Goal: Transaction & Acquisition: Download file/media

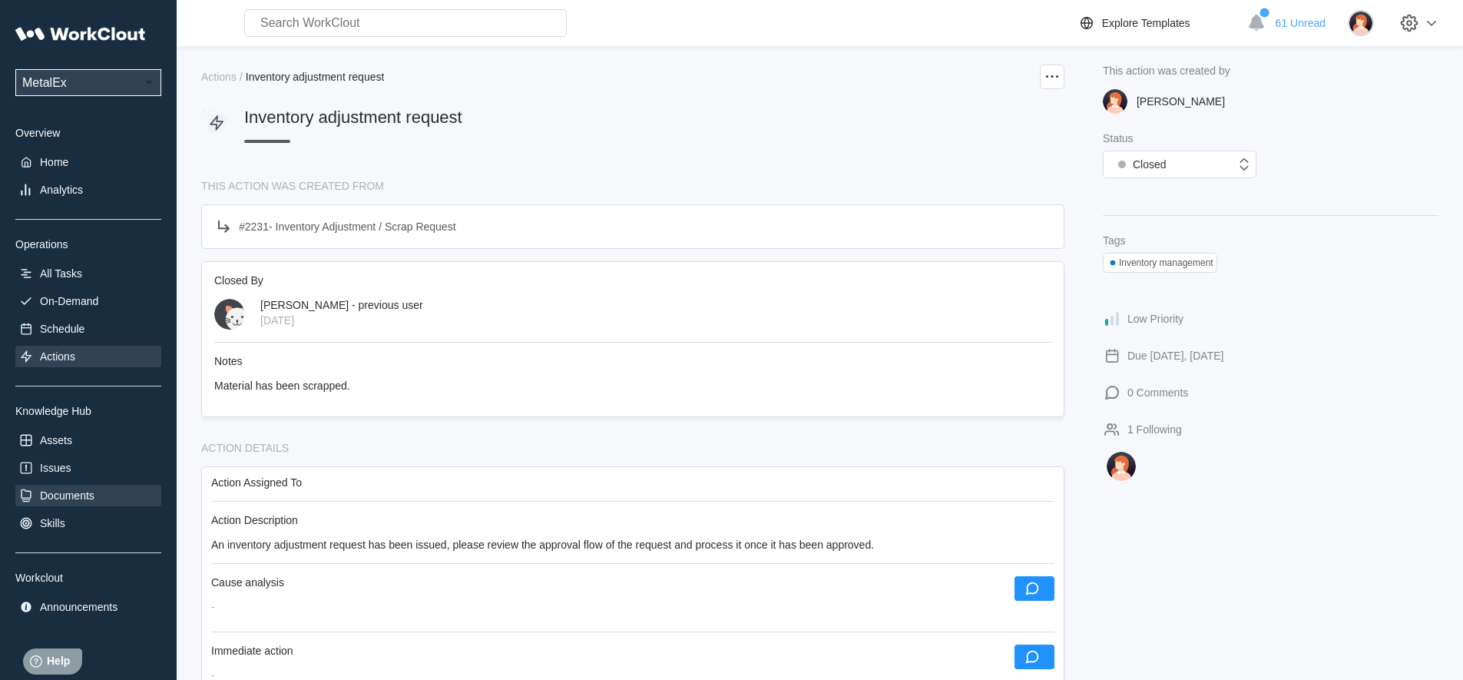
click at [85, 501] on div "Documents" at bounding box center [88, 496] width 146 height 22
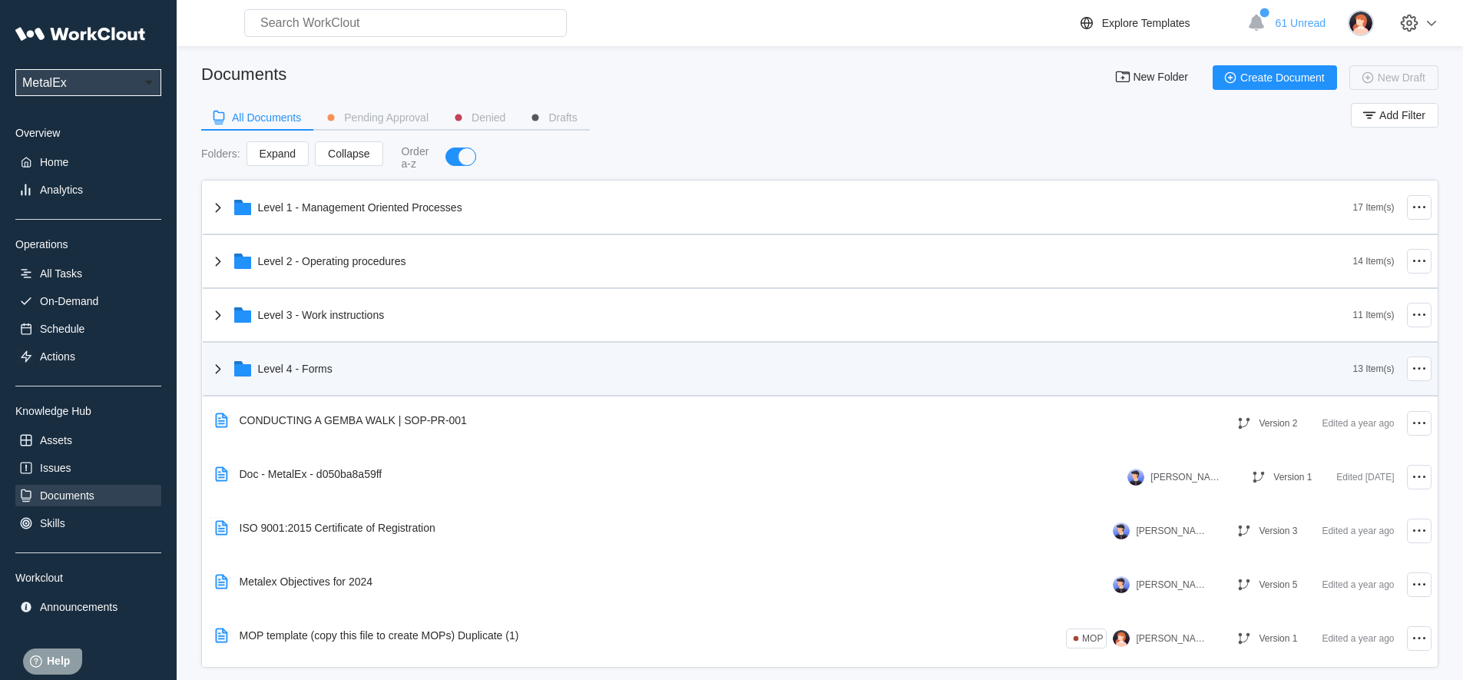
click at [220, 376] on icon at bounding box center [218, 369] width 18 height 18
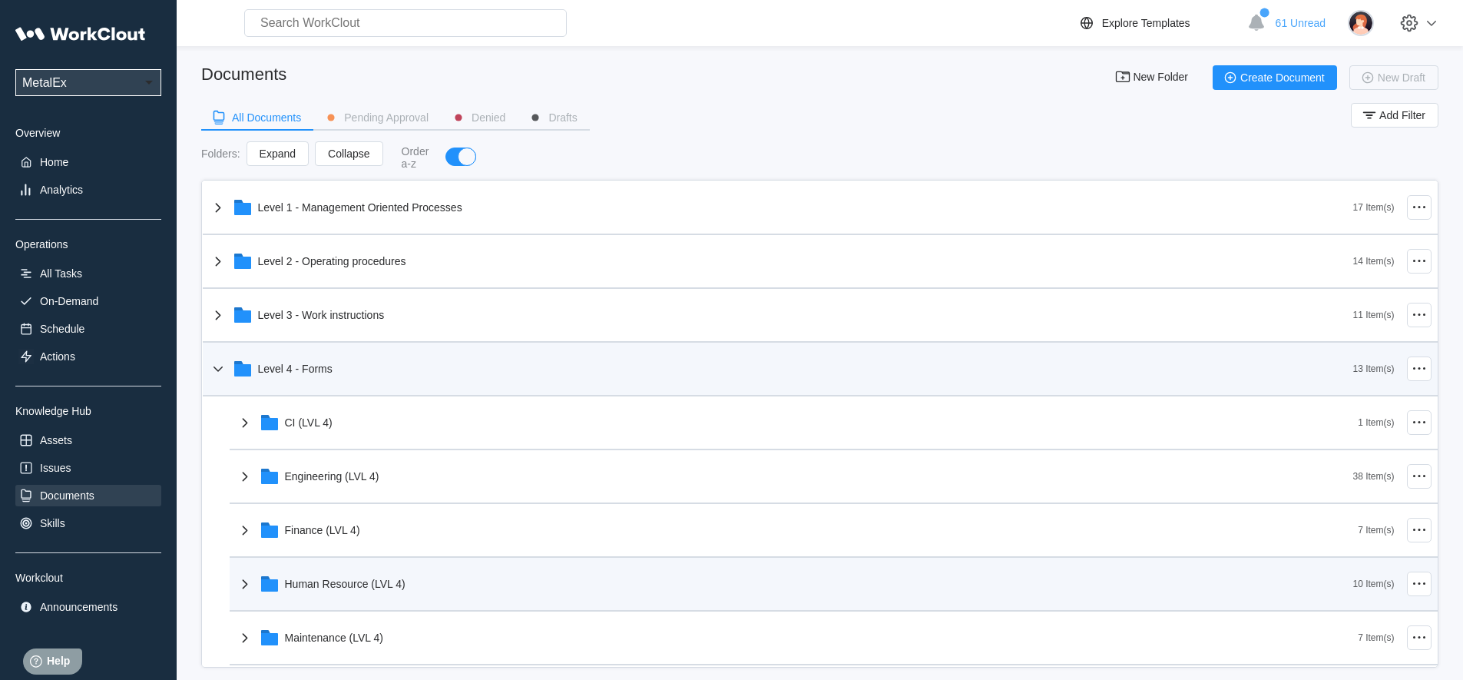
drag, startPoint x: 278, startPoint y: 588, endPoint x: 267, endPoint y: 602, distance: 17.5
click at [309, 585] on div "Human Resource (LVL 4)" at bounding box center [345, 584] width 121 height 12
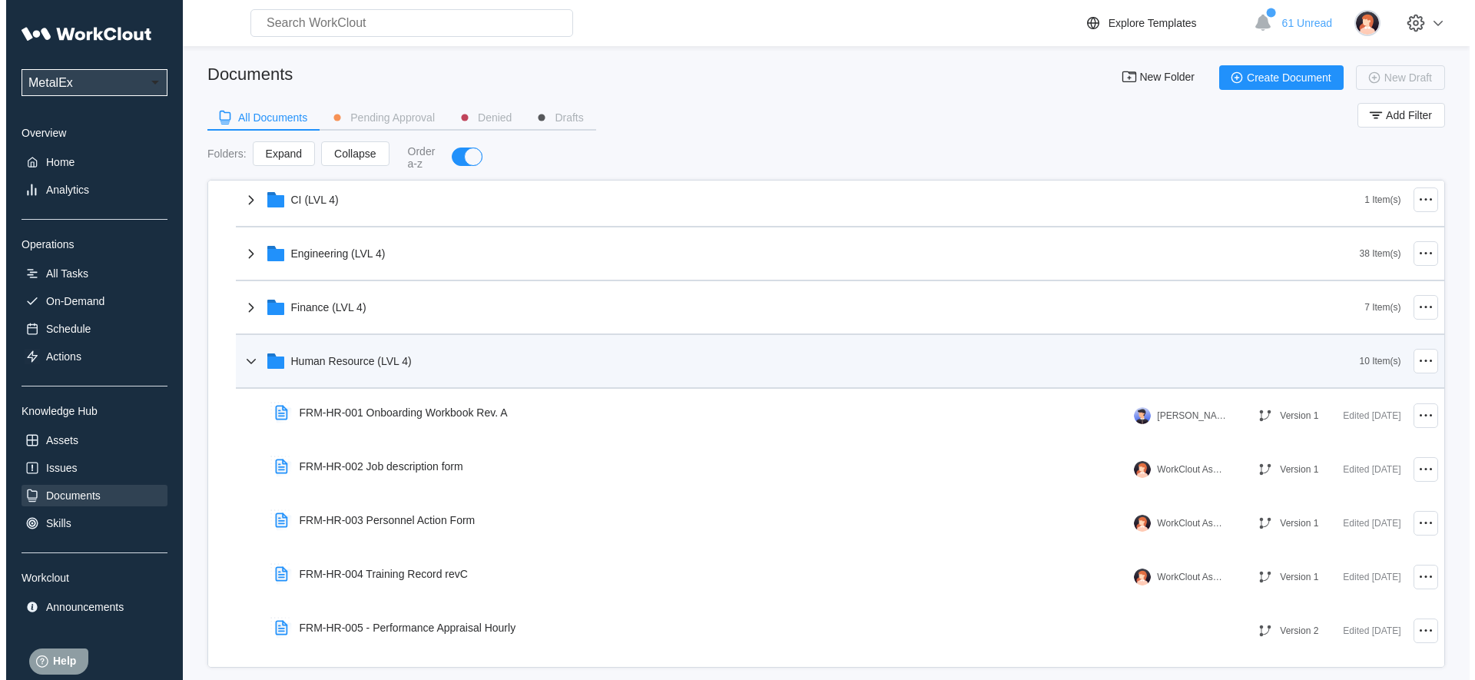
scroll to position [230, 0]
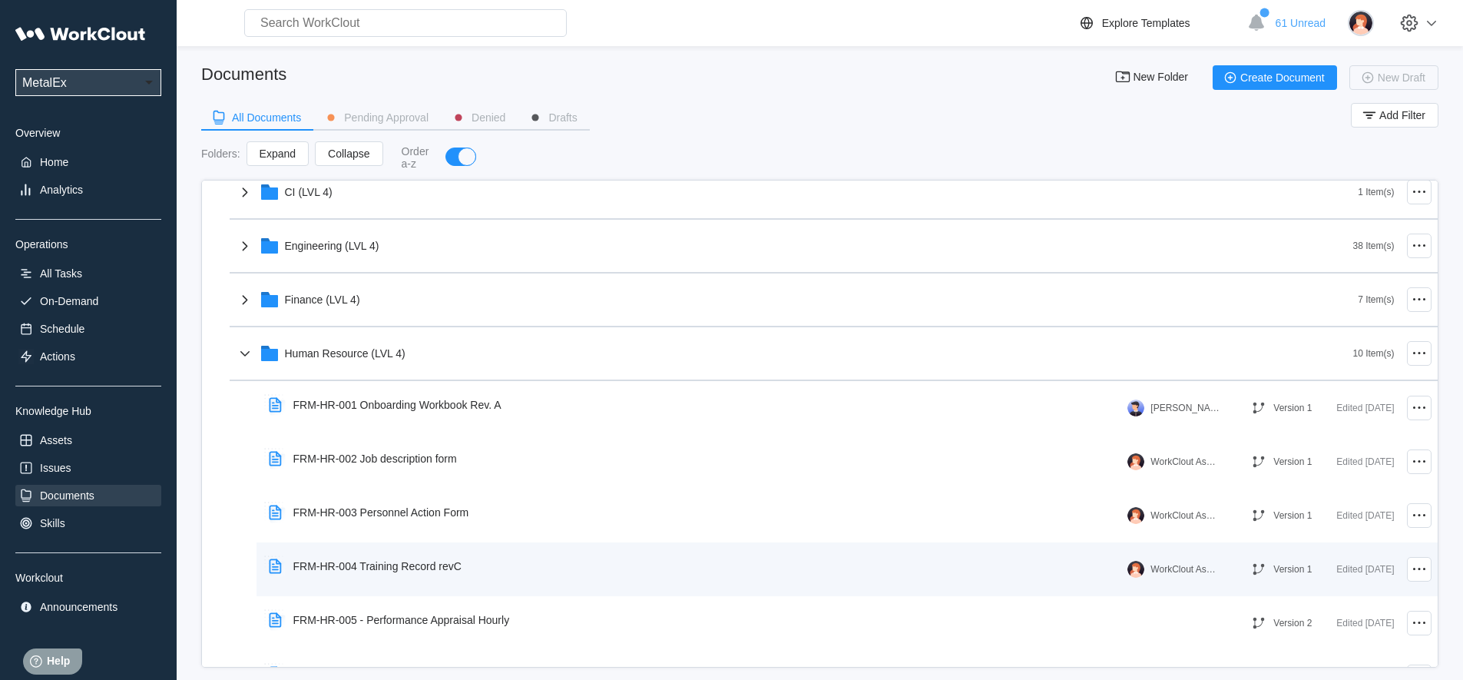
click at [416, 570] on div "FRM-HR-004 Training Record revC" at bounding box center [377, 566] width 168 height 12
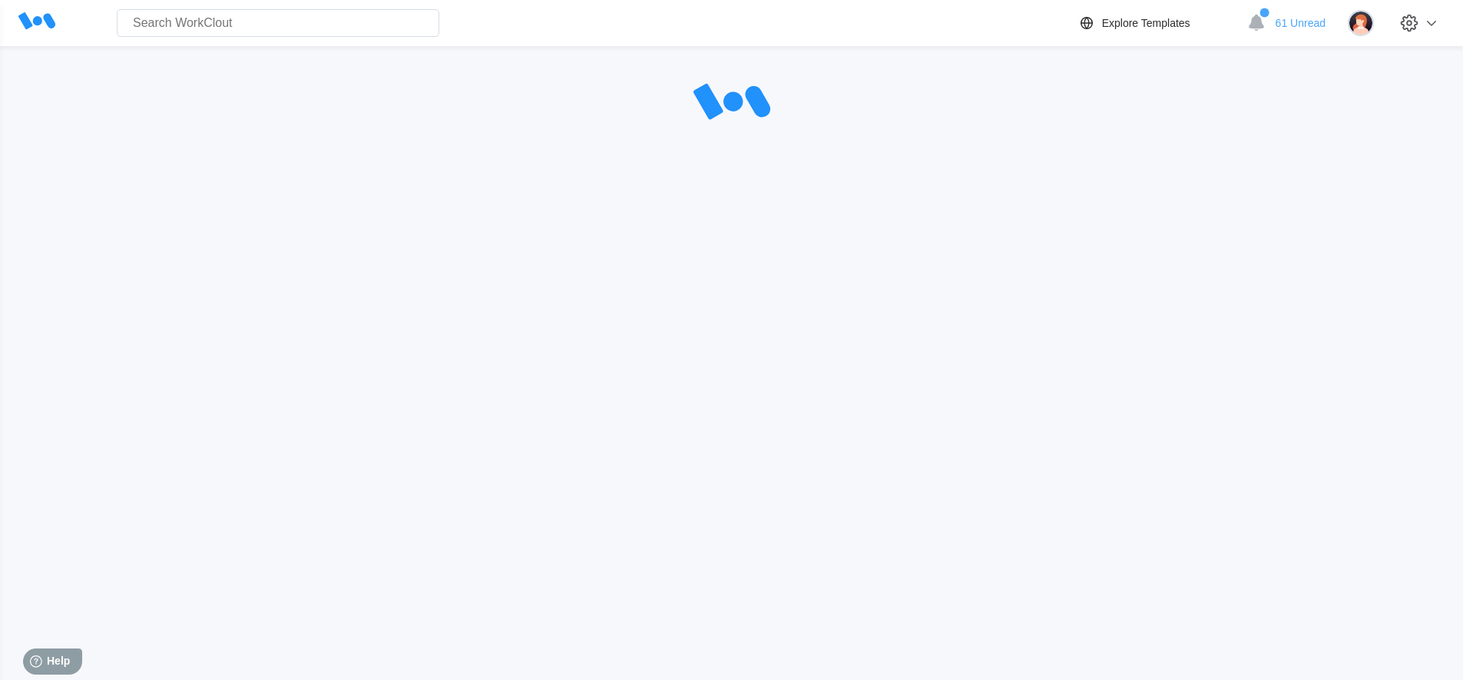
click at [416, 570] on div "Search for anything... Assets • Employees • Skills • Documents • Issues • Tasks…" at bounding box center [731, 295] width 1463 height 591
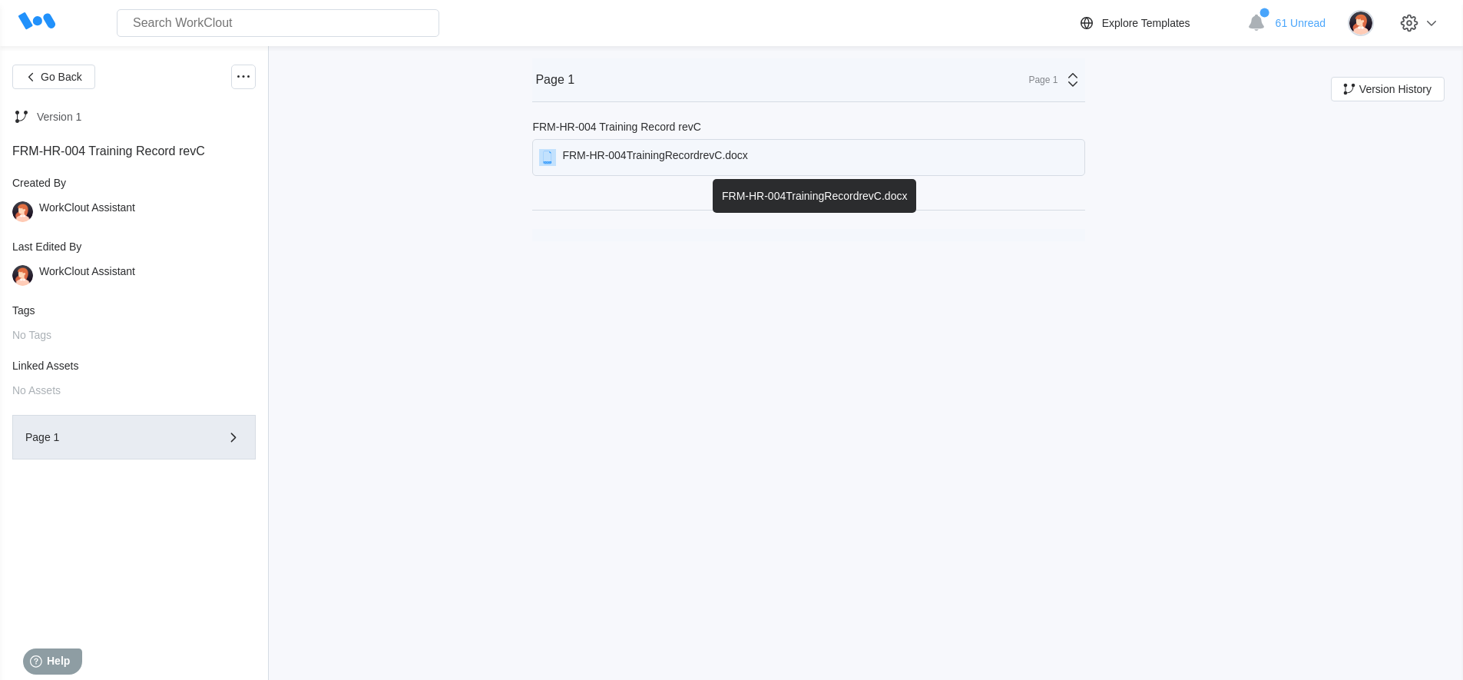
click at [612, 151] on div "FRM-HR-004TrainingRecordrevC.docx" at bounding box center [654, 157] width 185 height 17
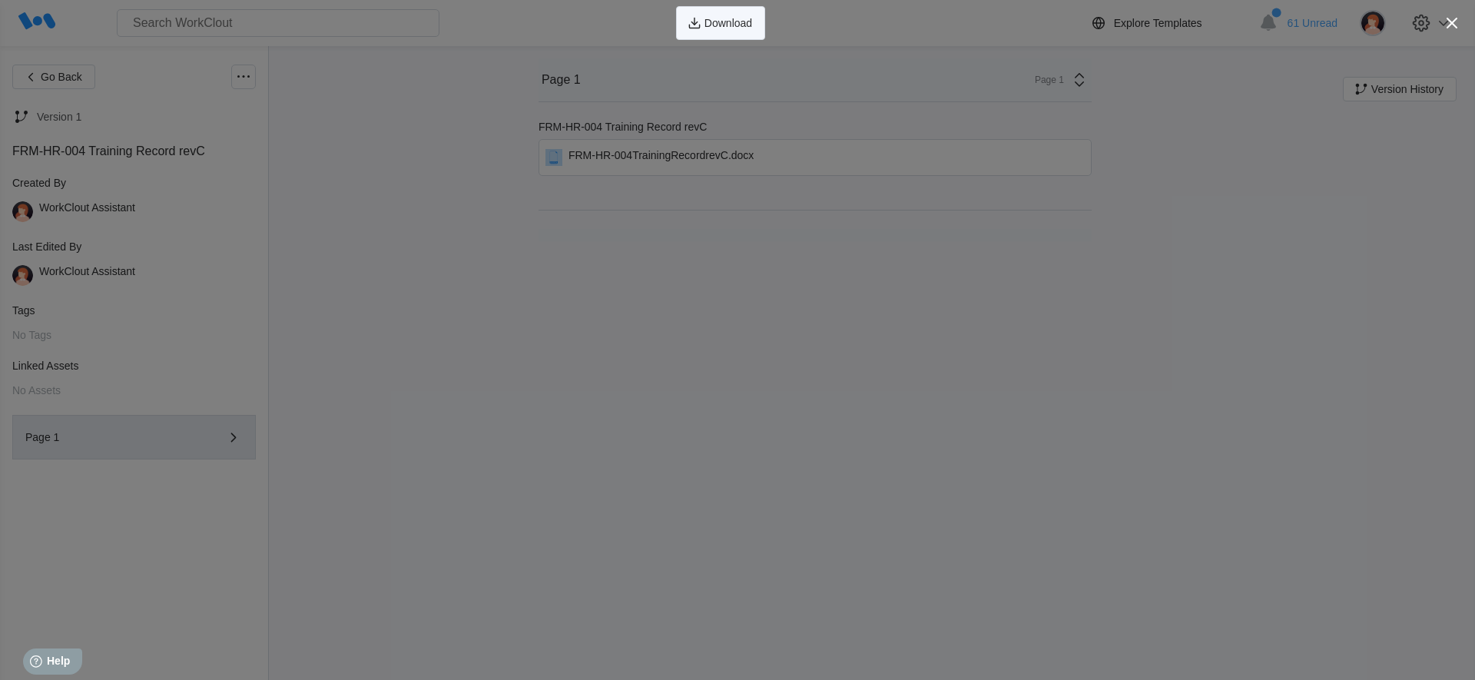
click at [743, 25] on span "Download" at bounding box center [728, 23] width 48 height 11
click at [698, 26] on icon "button" at bounding box center [694, 23] width 17 height 17
